Goal: Find specific page/section: Find specific page/section

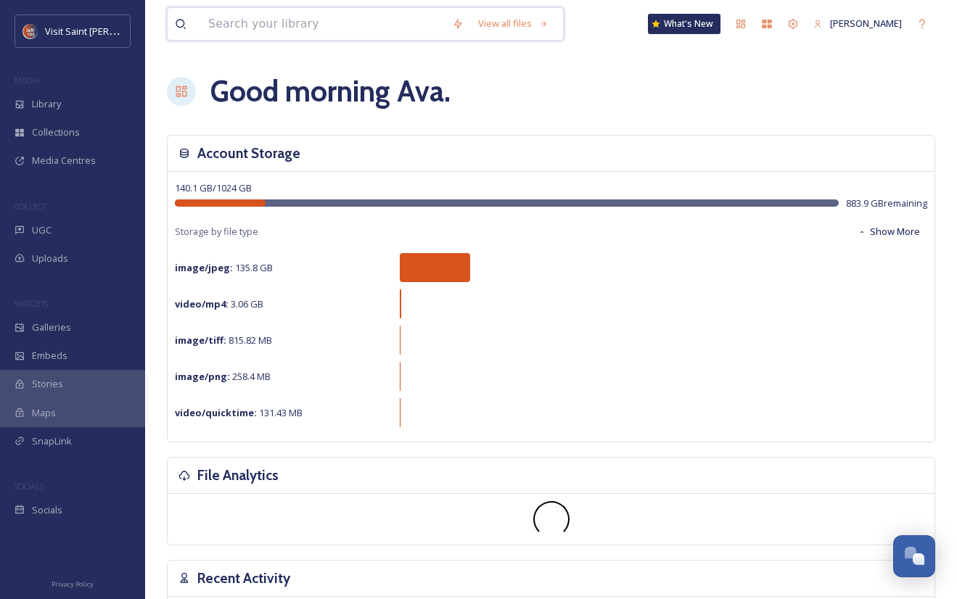
click at [258, 25] on input at bounding box center [323, 24] width 244 height 32
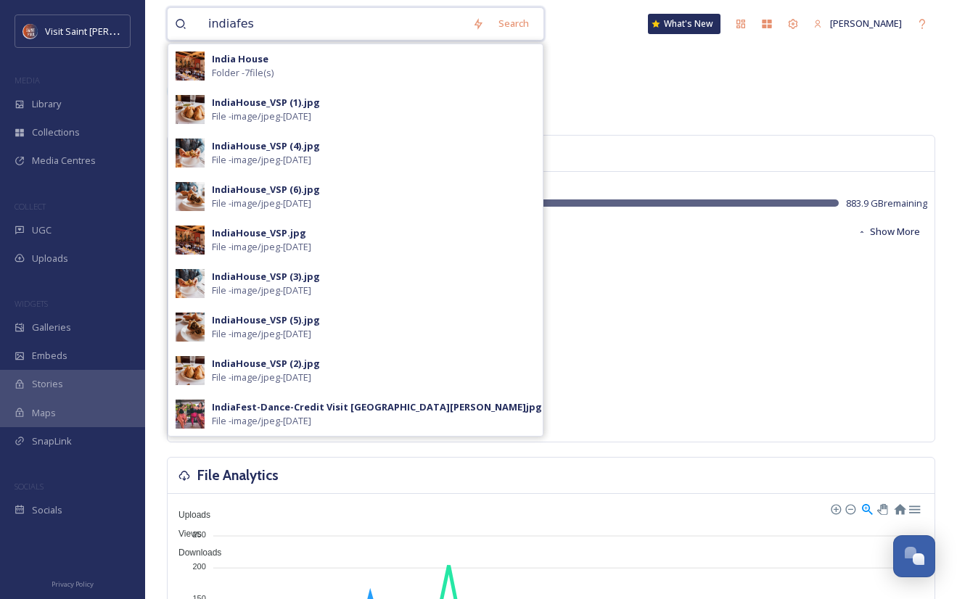
type input "indiafest"
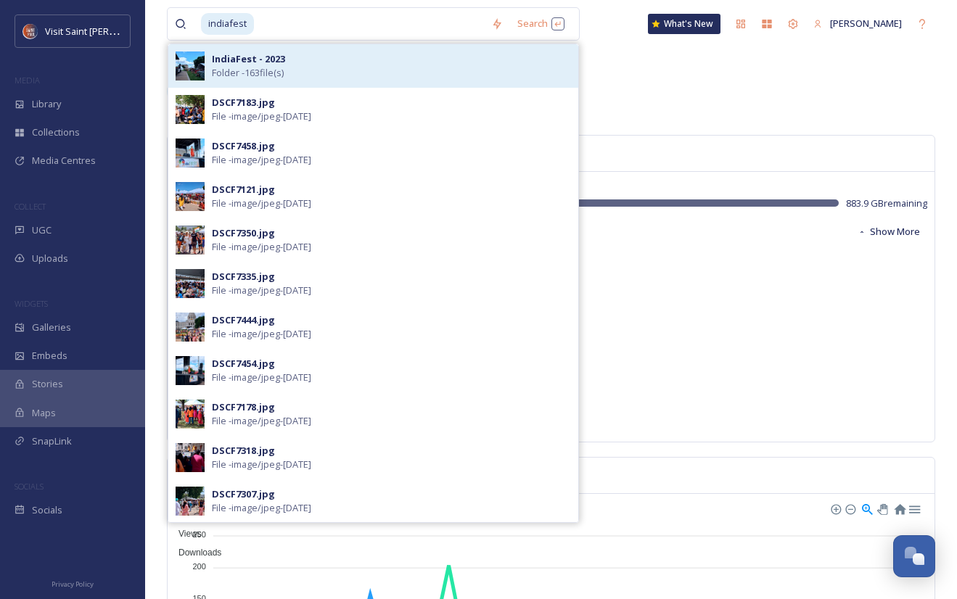
click at [295, 75] on div "IndiaFest - 2023 Folder - 163 file(s)" at bounding box center [391, 66] width 359 height 28
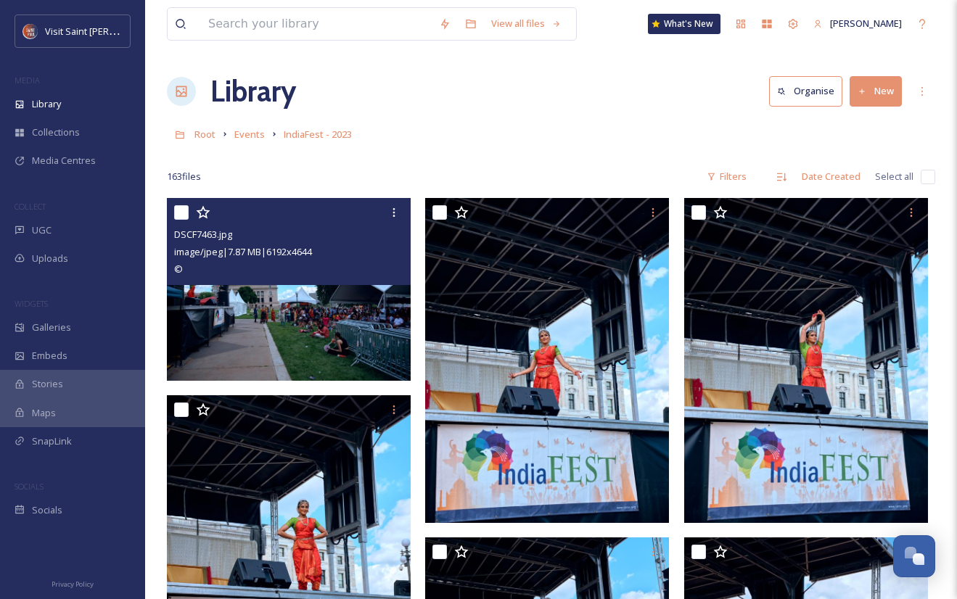
click at [343, 348] on img at bounding box center [289, 289] width 244 height 183
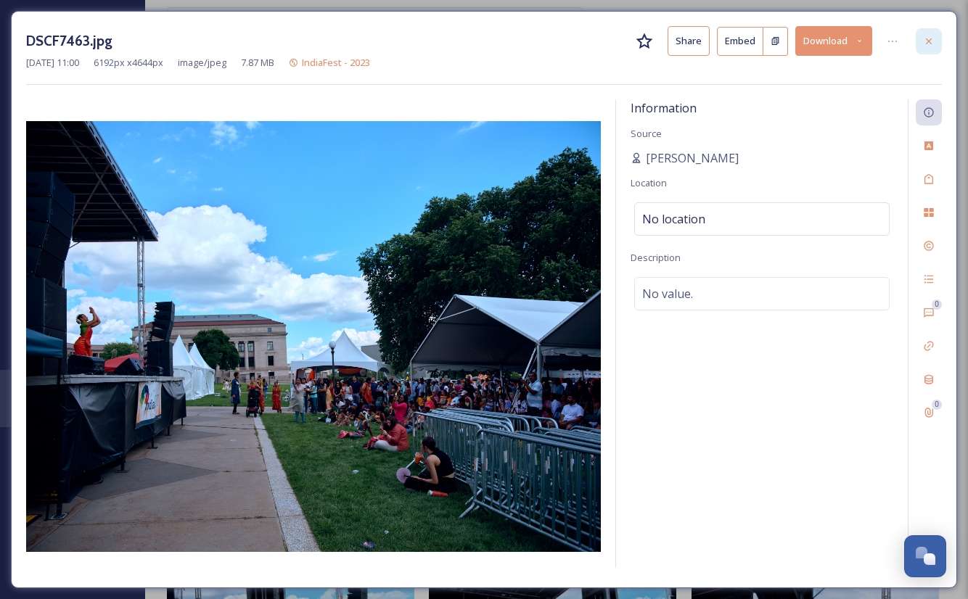
click at [931, 44] on icon at bounding box center [929, 41] width 6 height 6
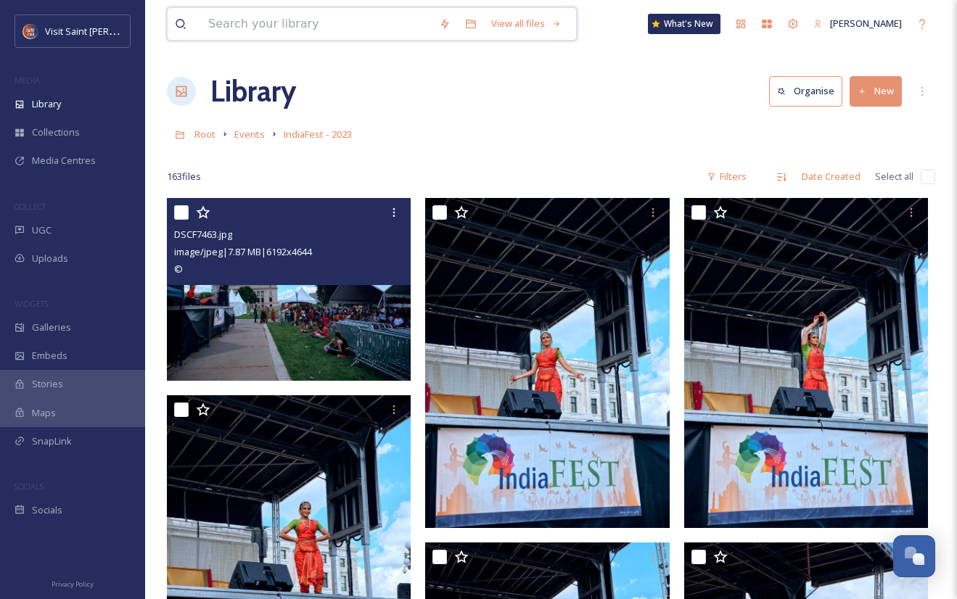
click at [359, 16] on input at bounding box center [316, 24] width 231 height 32
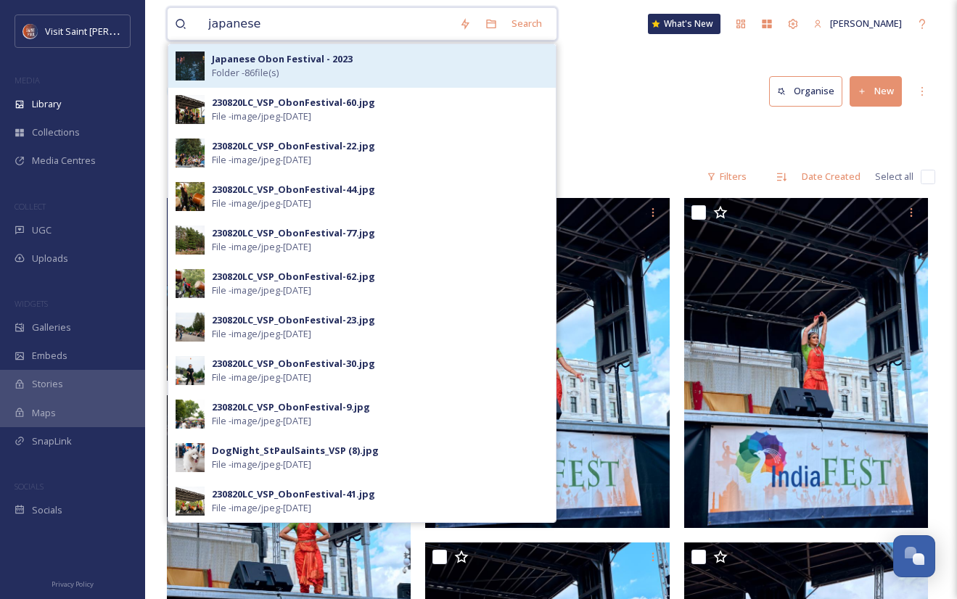
type input "japanese"
click at [312, 72] on div "Japanese Obon Festival - 2023 Folder - 86 file(s)" at bounding box center [380, 66] width 337 height 28
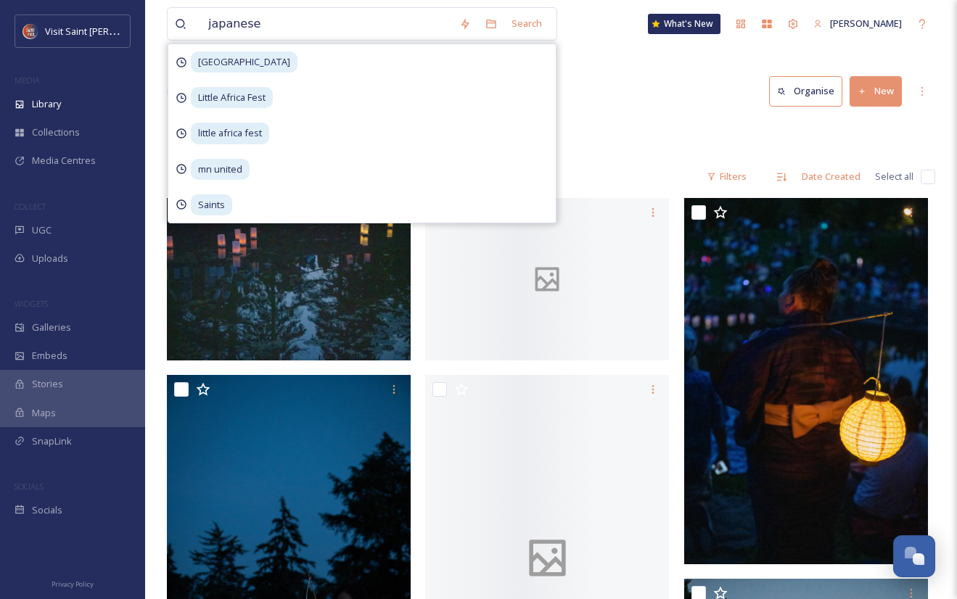
click at [626, 271] on div at bounding box center [547, 279] width 244 height 163
